Goal: Transaction & Acquisition: Download file/media

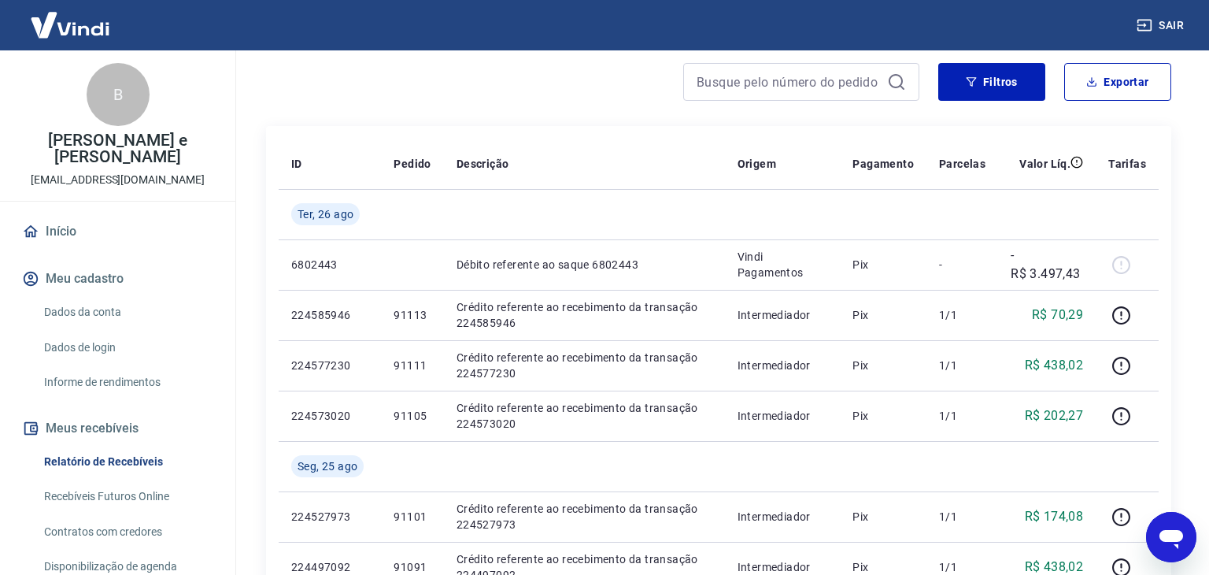
scroll to position [191, 0]
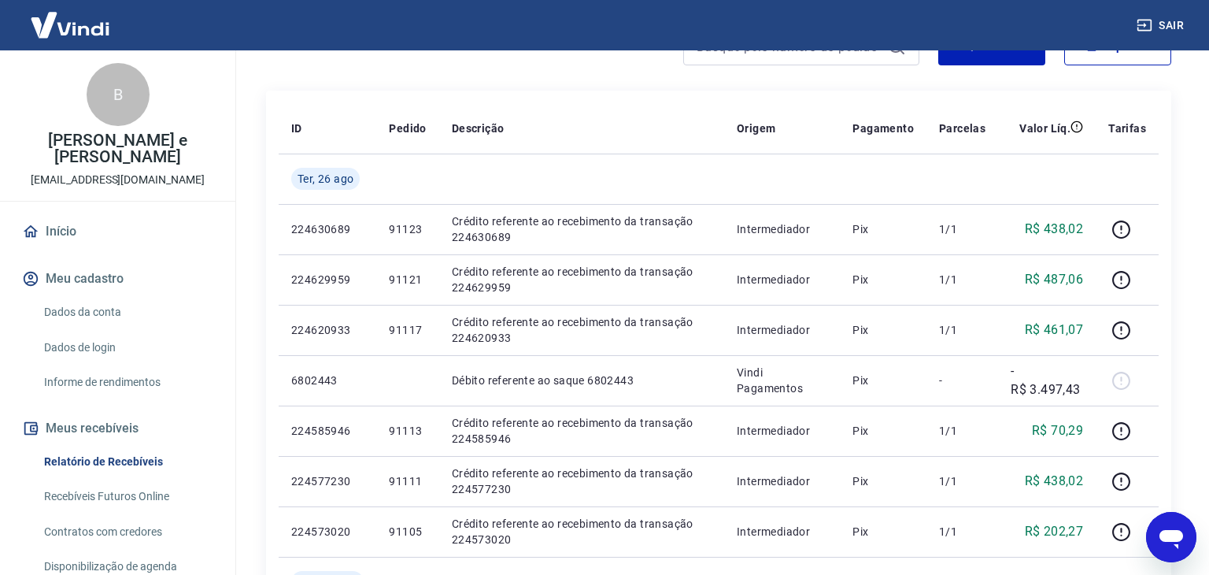
scroll to position [249, 0]
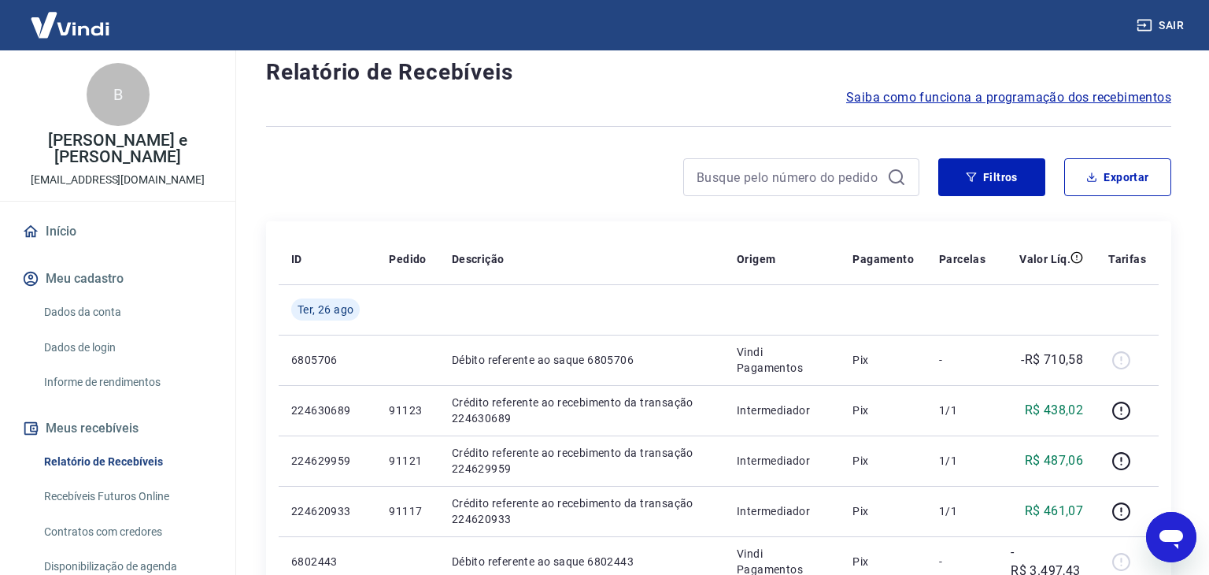
scroll to position [116, 0]
click at [1119, 185] on button "Exportar" at bounding box center [1117, 176] width 107 height 38
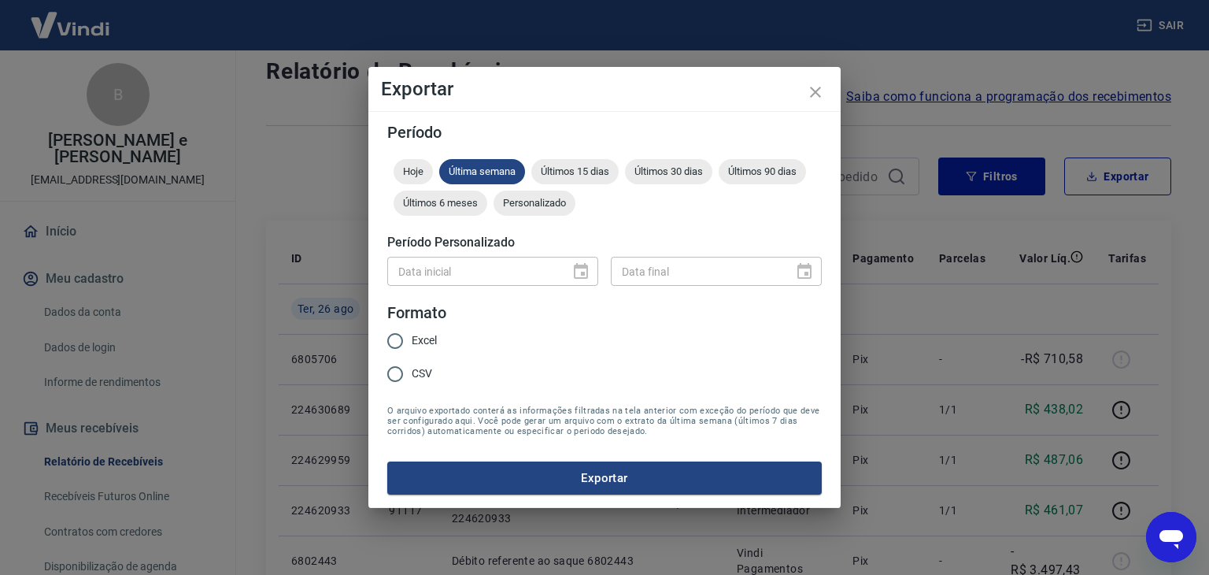
click at [419, 335] on span "Excel" at bounding box center [424, 340] width 25 height 17
click at [412, 335] on input "Excel" at bounding box center [395, 340] width 33 height 33
radio input "true"
click at [490, 471] on button "Exportar" at bounding box center [604, 477] width 435 height 33
